Goal: Transaction & Acquisition: Purchase product/service

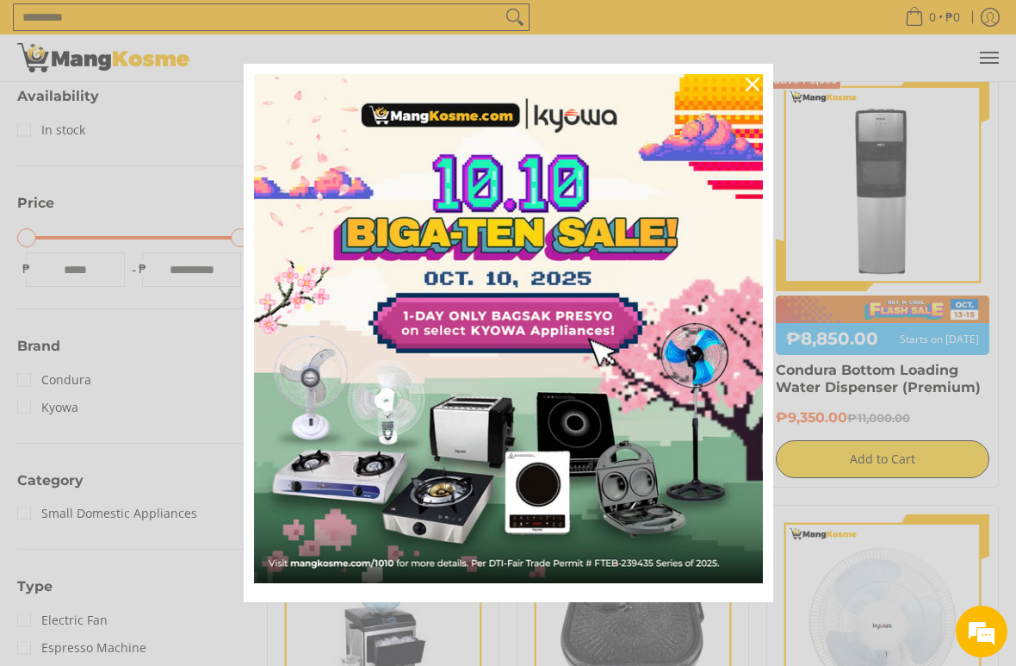
click at [759, 90] on icon "close icon" at bounding box center [753, 84] width 14 height 14
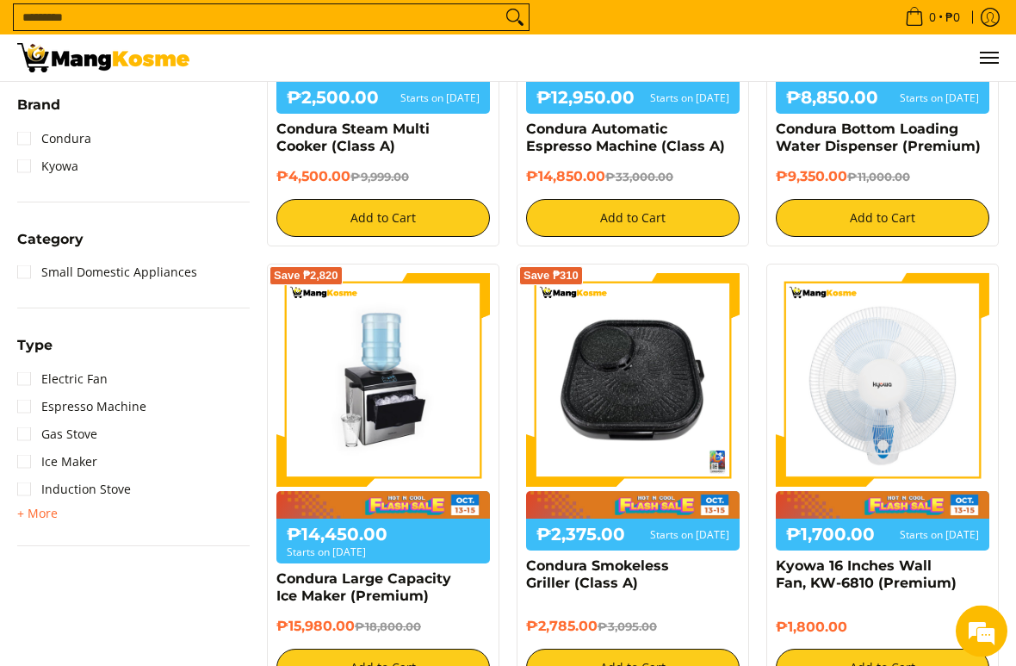
scroll to position [623, 0]
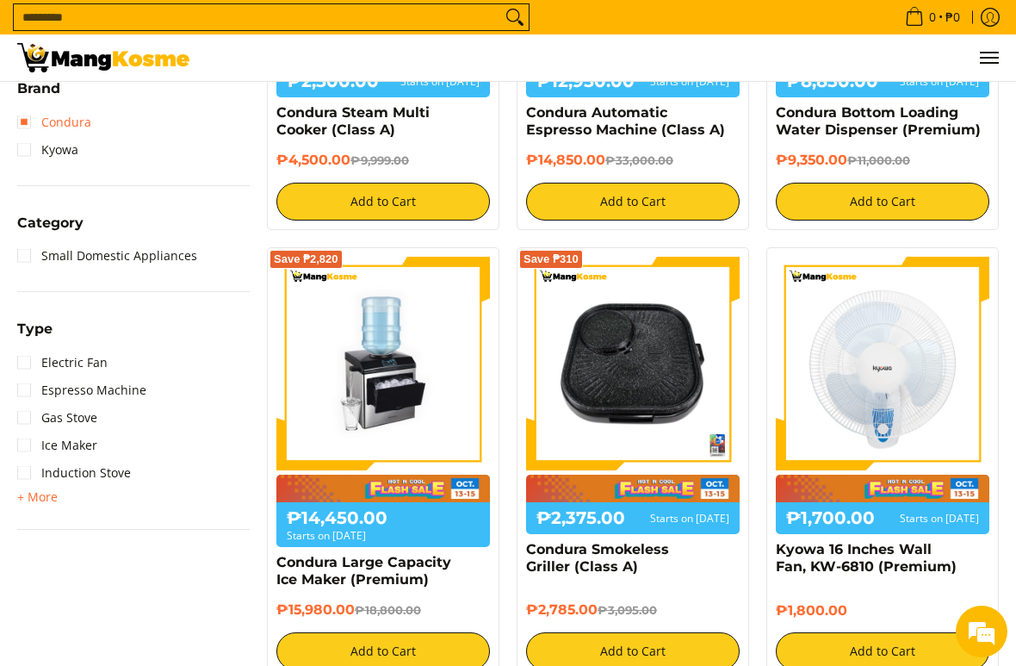
click at [29, 132] on link "Condura" at bounding box center [54, 122] width 74 height 28
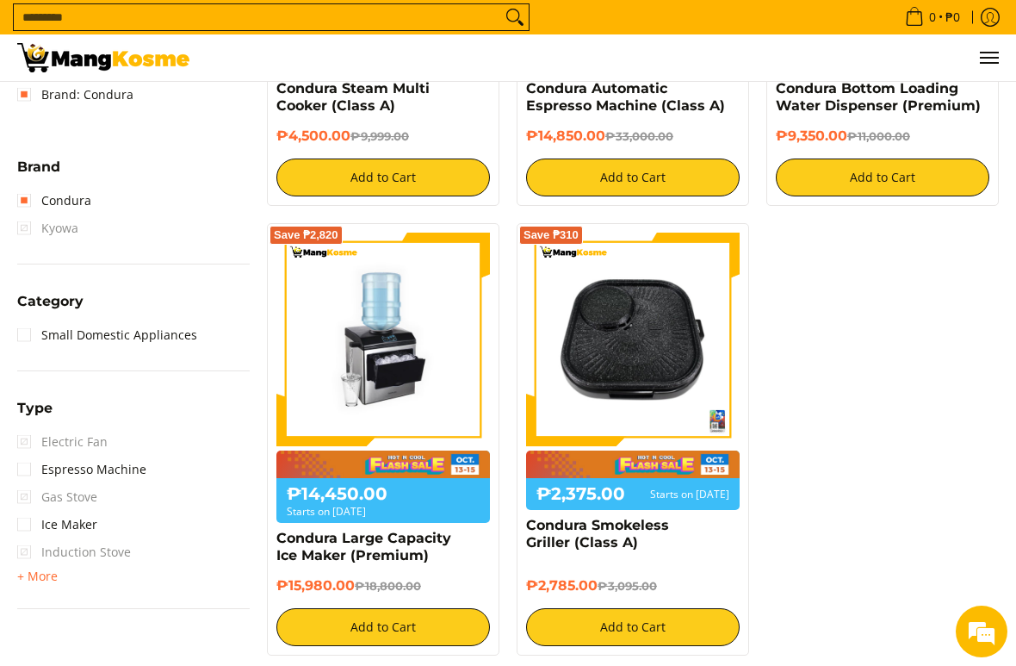
scroll to position [697, 0]
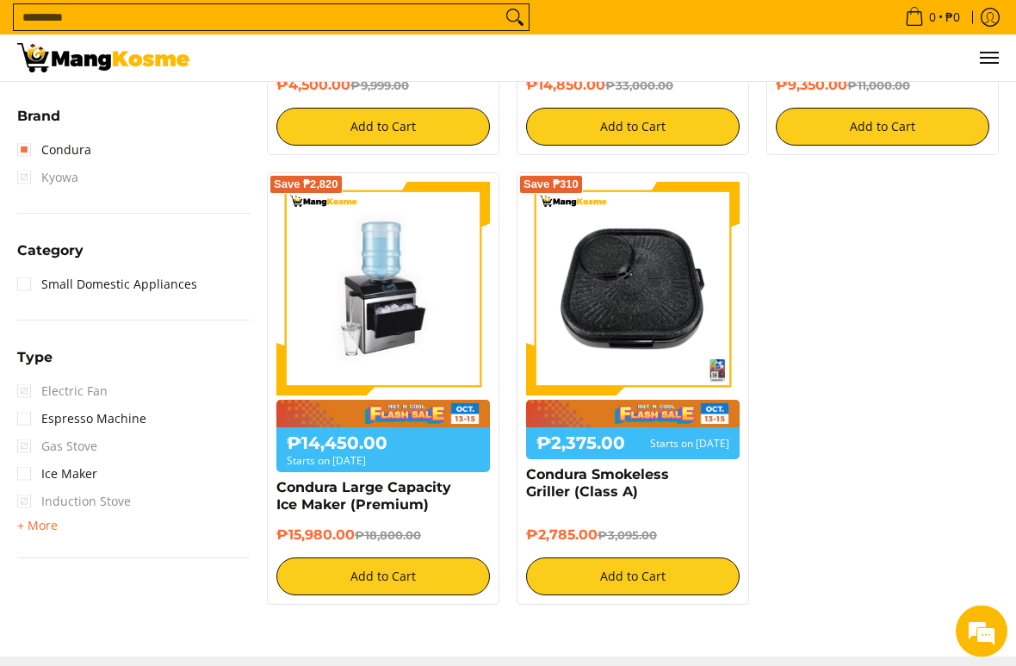
click at [56, 522] on span "+ More" at bounding box center [37, 526] width 40 height 14
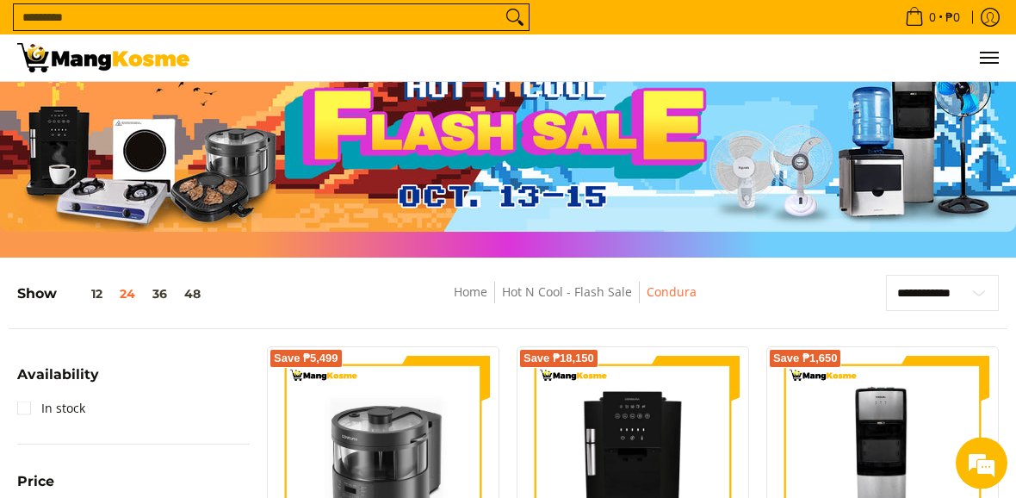
scroll to position [0, 0]
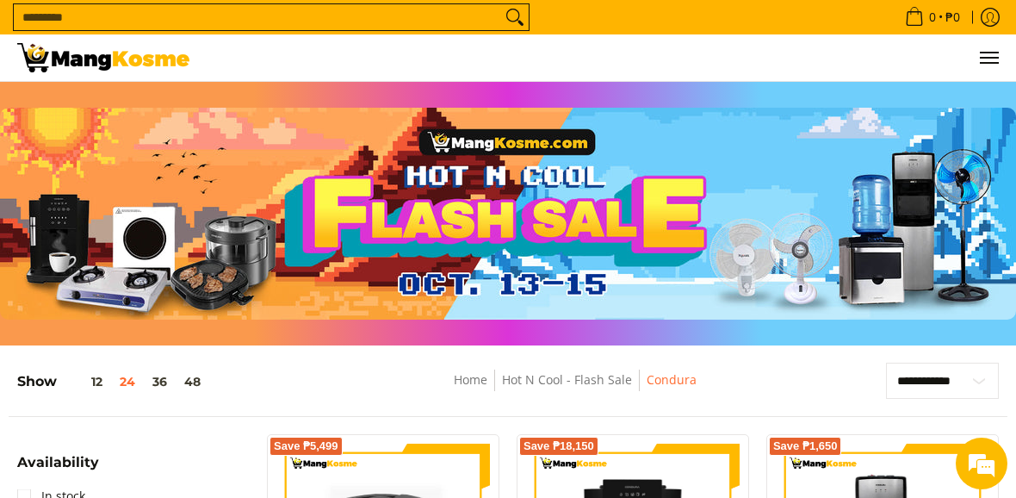
click at [989, 75] on button "Menu" at bounding box center [988, 57] width 21 height 46
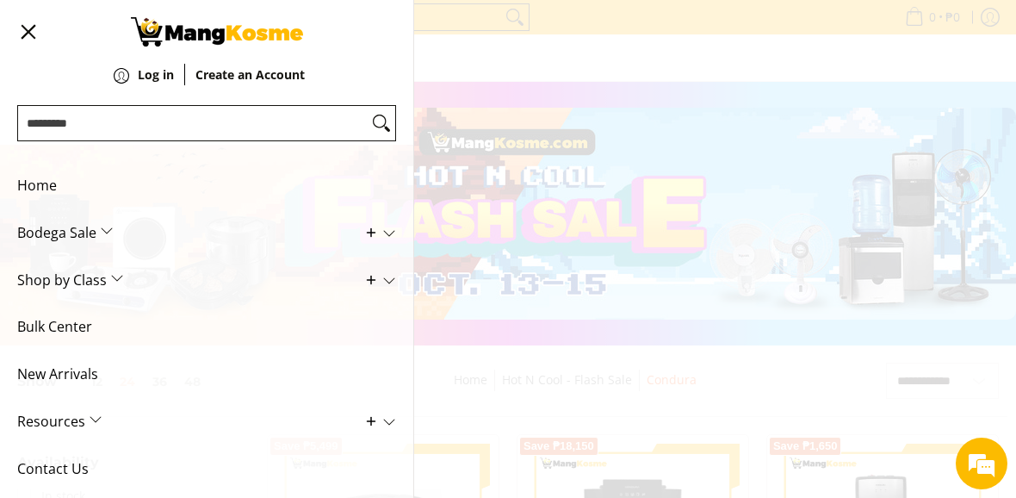
click at [111, 279] on span "Shop by Class" at bounding box center [193, 280] width 353 height 47
click at [109, 273] on span "Shop by Class" at bounding box center [193, 280] width 353 height 47
click at [90, 374] on span "New Arrivals" at bounding box center [193, 373] width 353 height 47
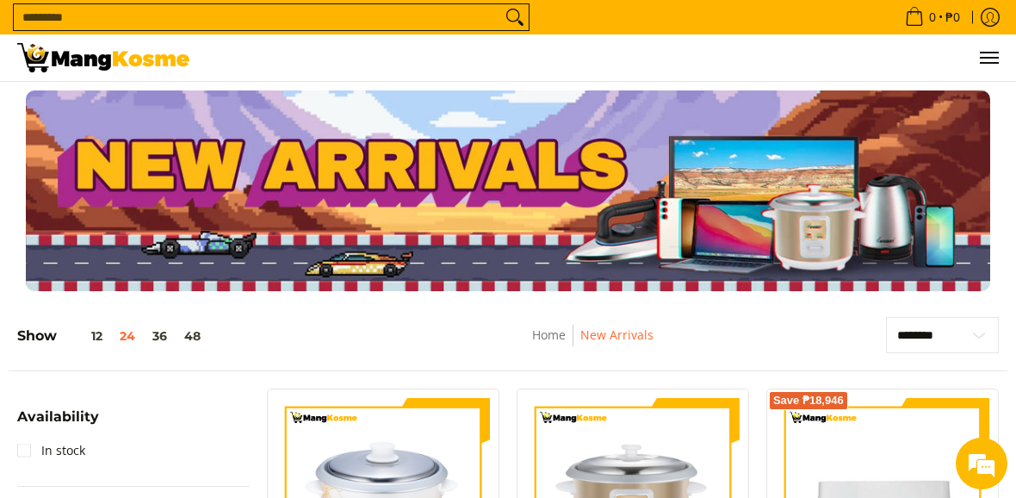
click at [98, 331] on button "12" at bounding box center [84, 336] width 54 height 14
